Goal: Task Accomplishment & Management: Manage account settings

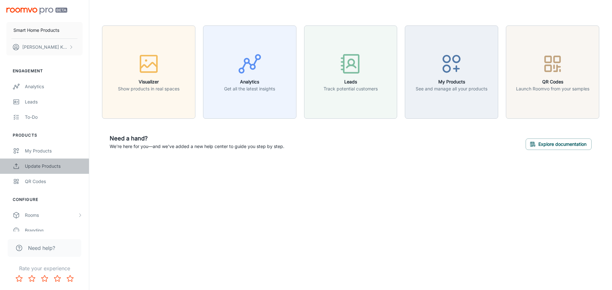
click at [45, 170] on div "Update Products" at bounding box center [54, 166] width 58 height 7
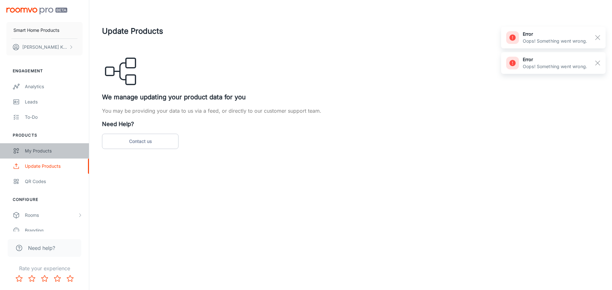
click at [45, 150] on div "My Products" at bounding box center [54, 151] width 58 height 7
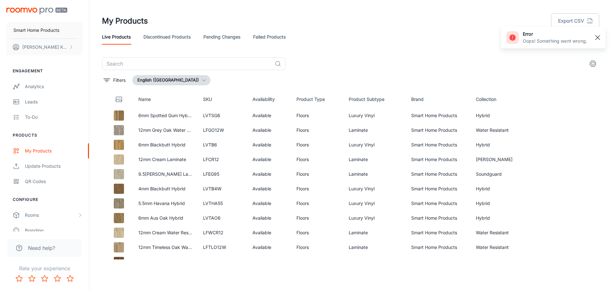
click at [600, 35] on line "button" at bounding box center [598, 37] width 4 height 4
click at [565, 20] on button "Export CSV" at bounding box center [575, 20] width 48 height 15
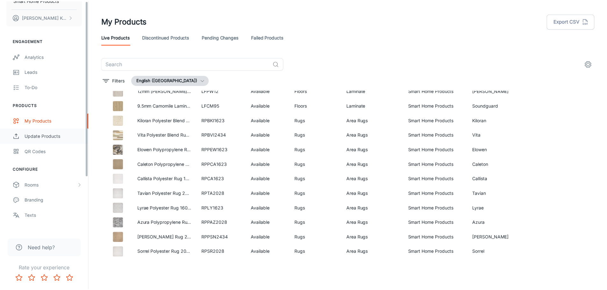
scroll to position [71, 0]
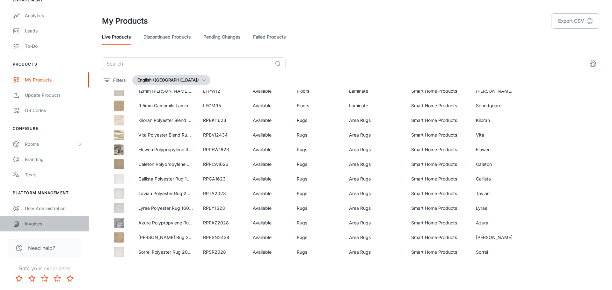
click at [28, 223] on div "Invoices" at bounding box center [54, 224] width 58 height 7
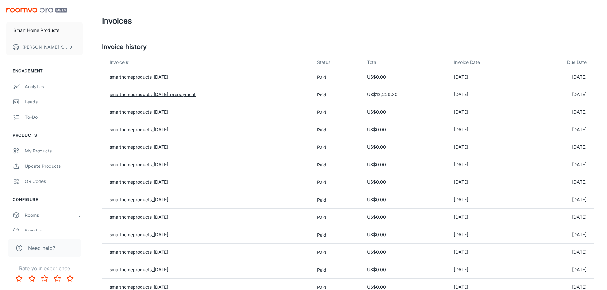
click at [181, 93] on link "smarthomeproducts_[DATE]_prepayment" at bounding box center [153, 94] width 86 height 5
